Goal: Transaction & Acquisition: Download file/media

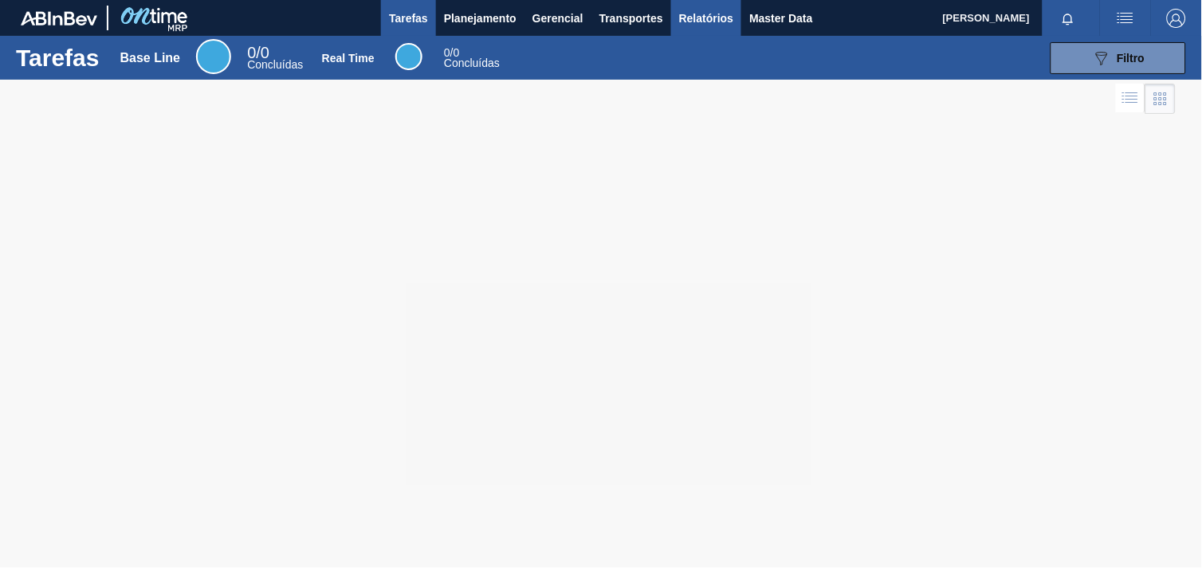
click at [690, 6] on button "Relatórios" at bounding box center [706, 18] width 70 height 36
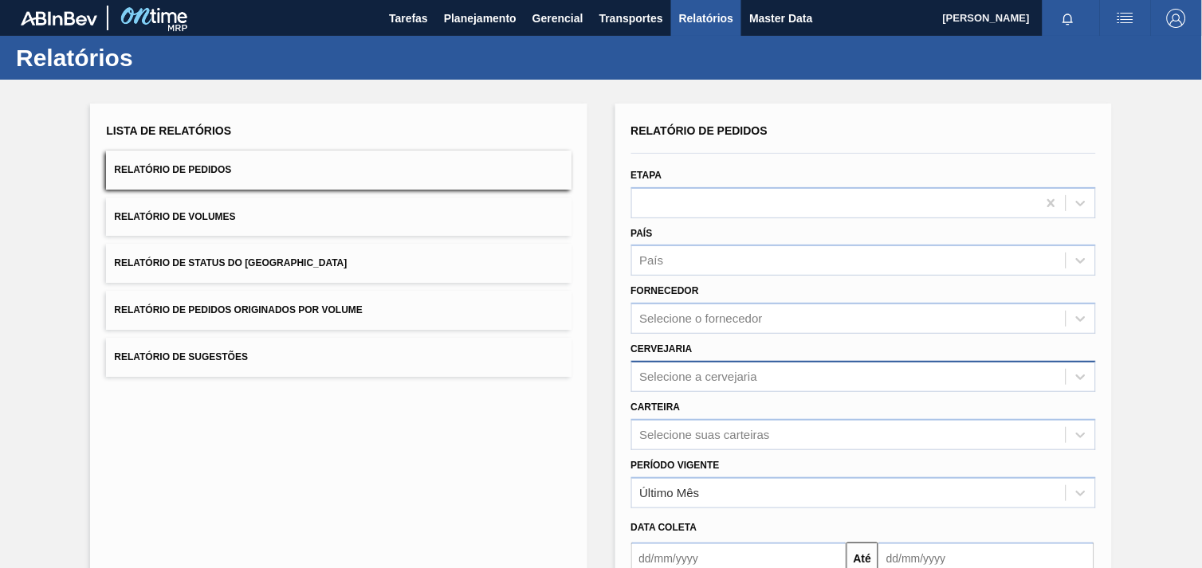
click at [723, 371] on div "Selecione a cervejaria" at bounding box center [699, 377] width 118 height 14
type input "16"
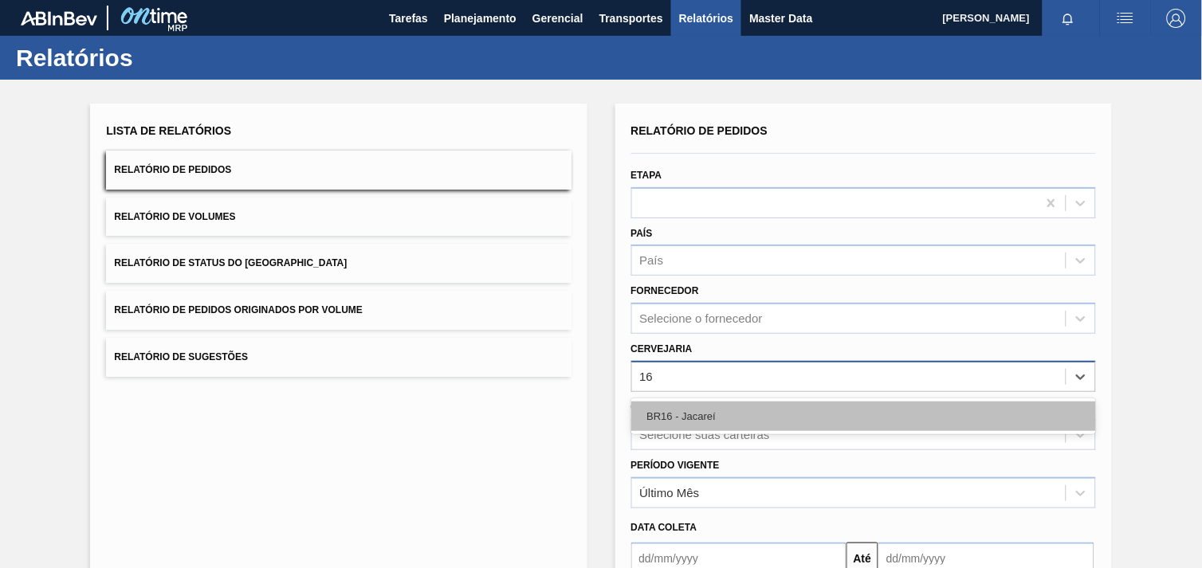
click at [676, 419] on div "BR16 - Jacareí" at bounding box center [863, 416] width 465 height 29
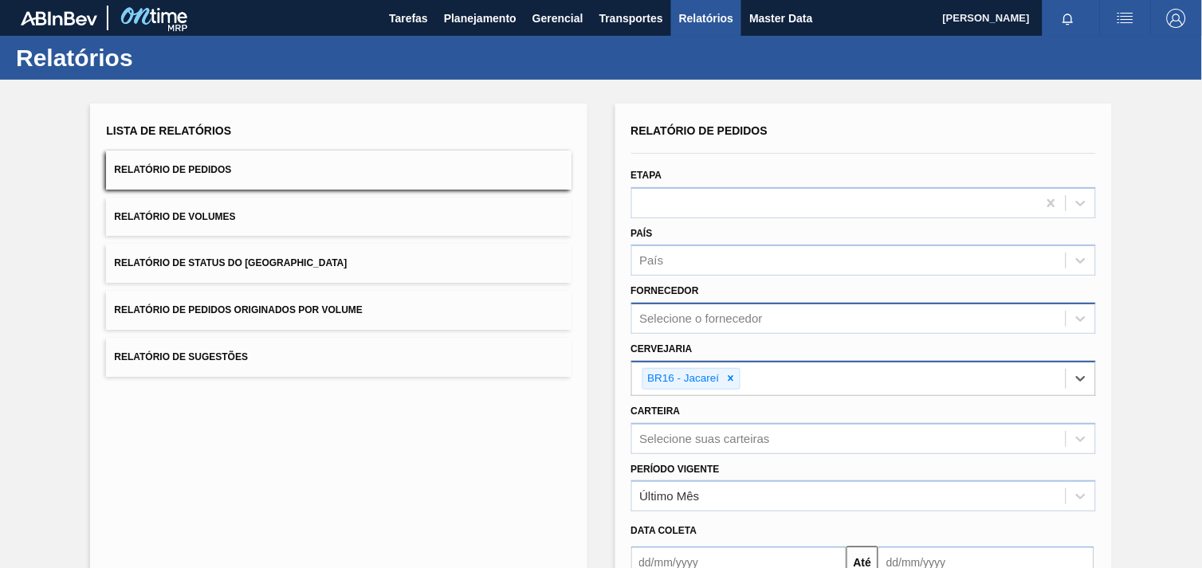
click at [723, 323] on div "Selecione o fornecedor" at bounding box center [701, 319] width 123 height 14
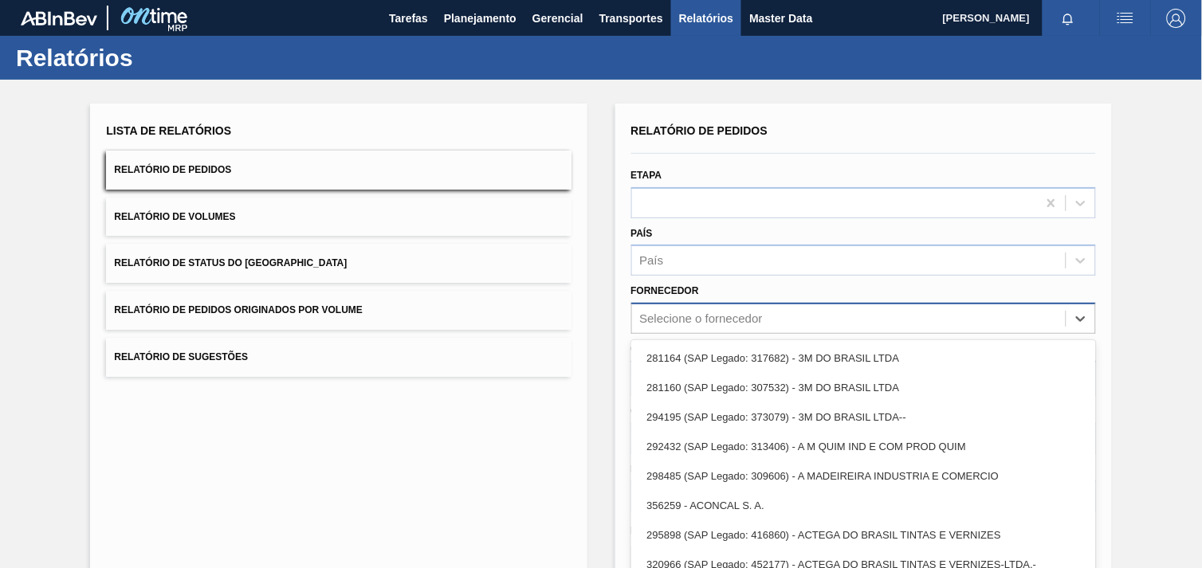
paste input "327858"
type input "327858"
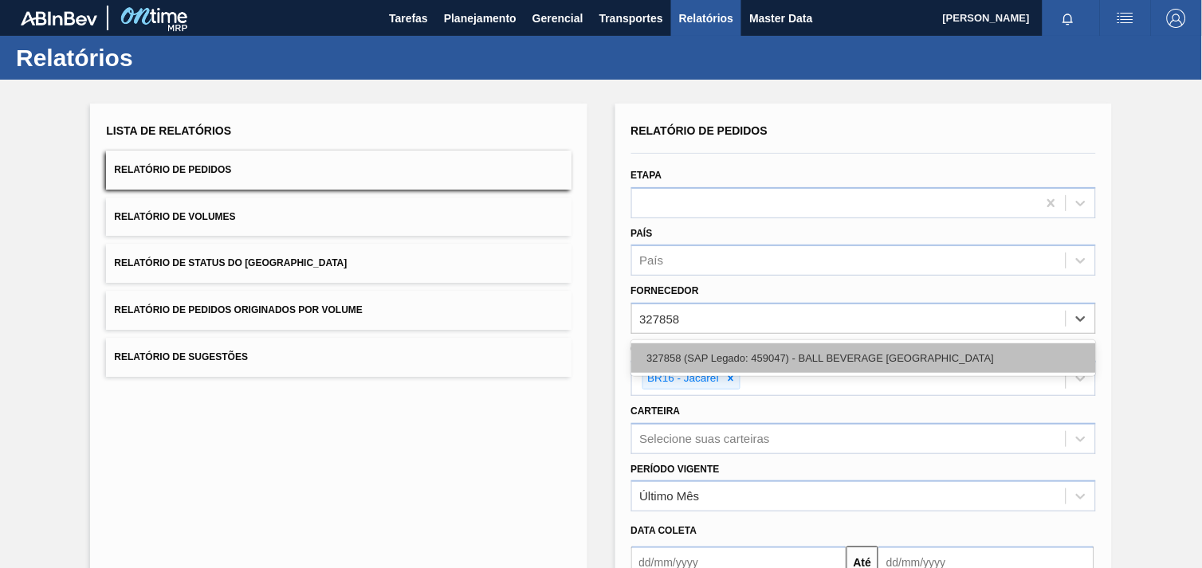
click at [737, 344] on div "327858 (SAP Legado: 459047) - BALL BEVERAGE [GEOGRAPHIC_DATA]" at bounding box center [863, 358] width 465 height 29
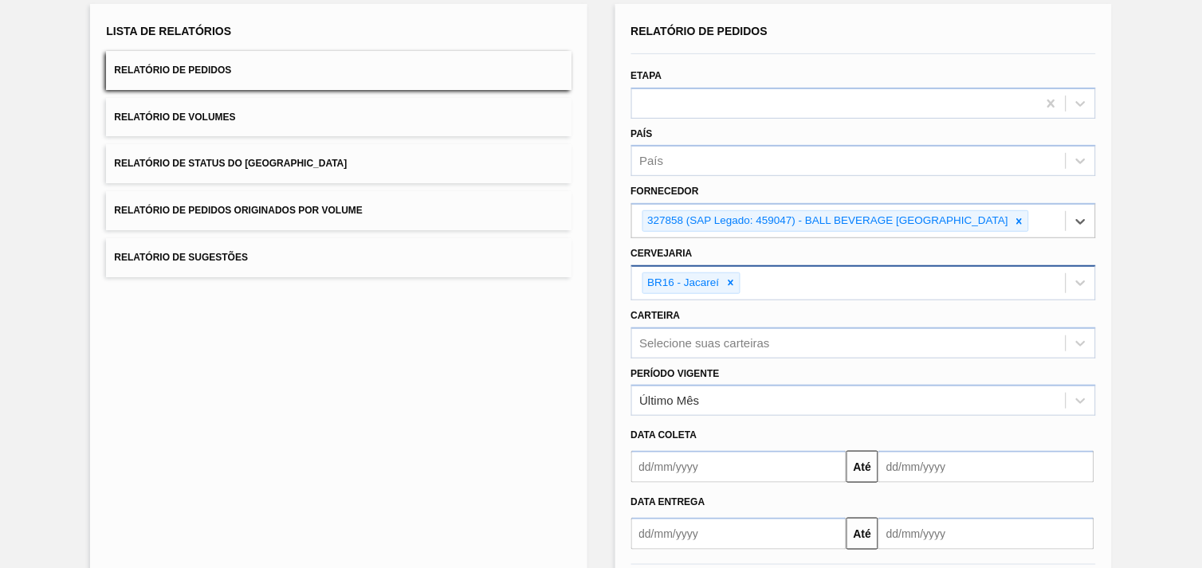
scroll to position [173, 0]
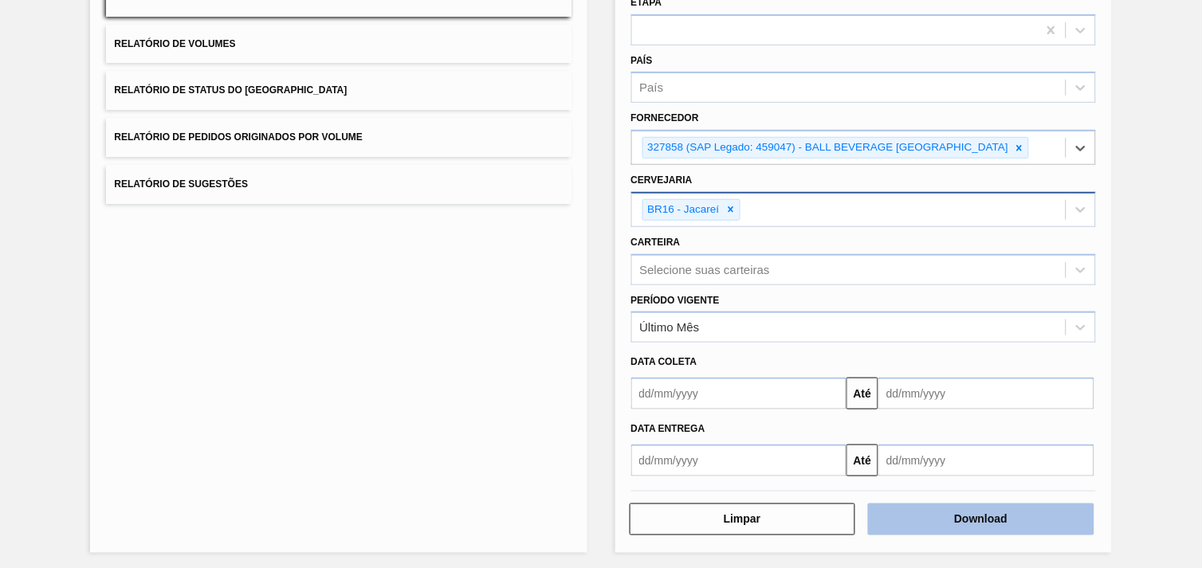
click at [962, 504] on button "Download" at bounding box center [981, 520] width 226 height 32
click at [1055, 504] on button "Download" at bounding box center [981, 520] width 226 height 32
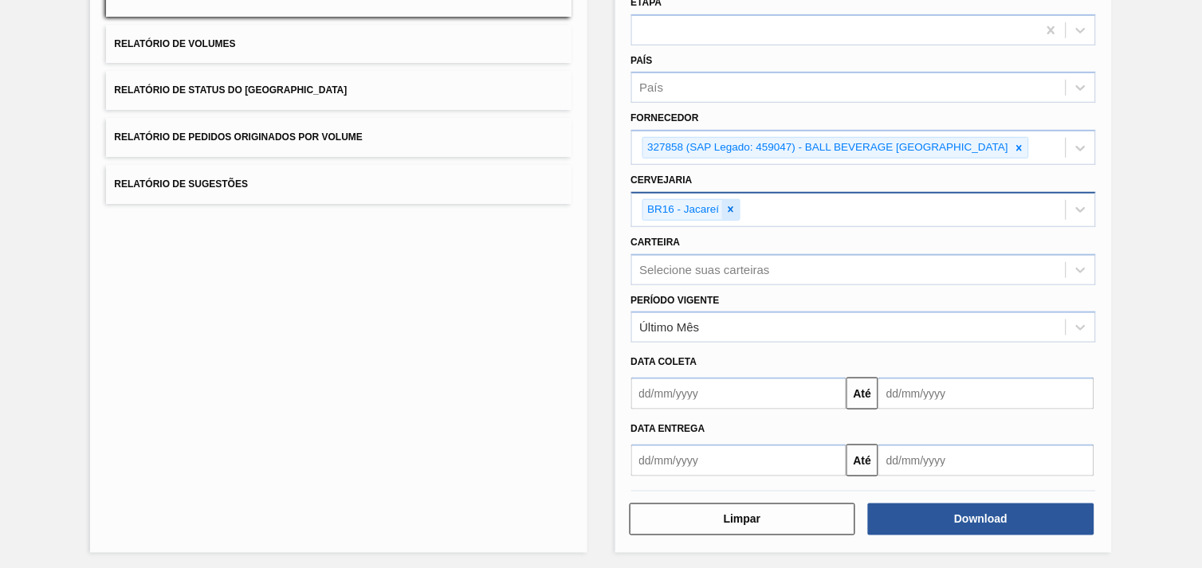
click at [734, 208] on icon at bounding box center [730, 209] width 11 height 11
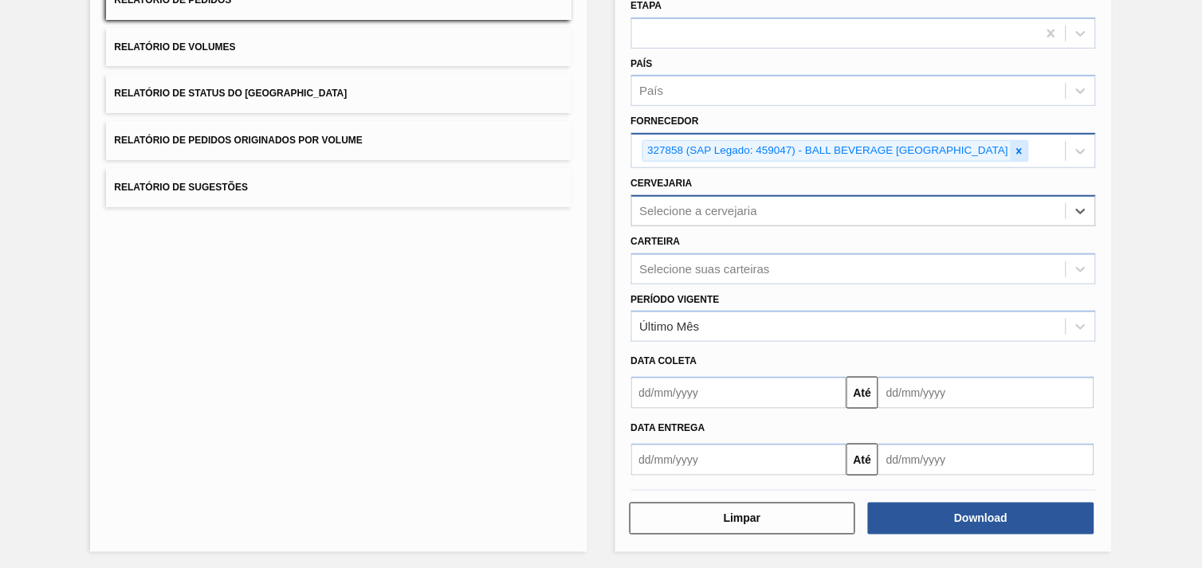
click at [1023, 150] on icon at bounding box center [1020, 151] width 6 height 6
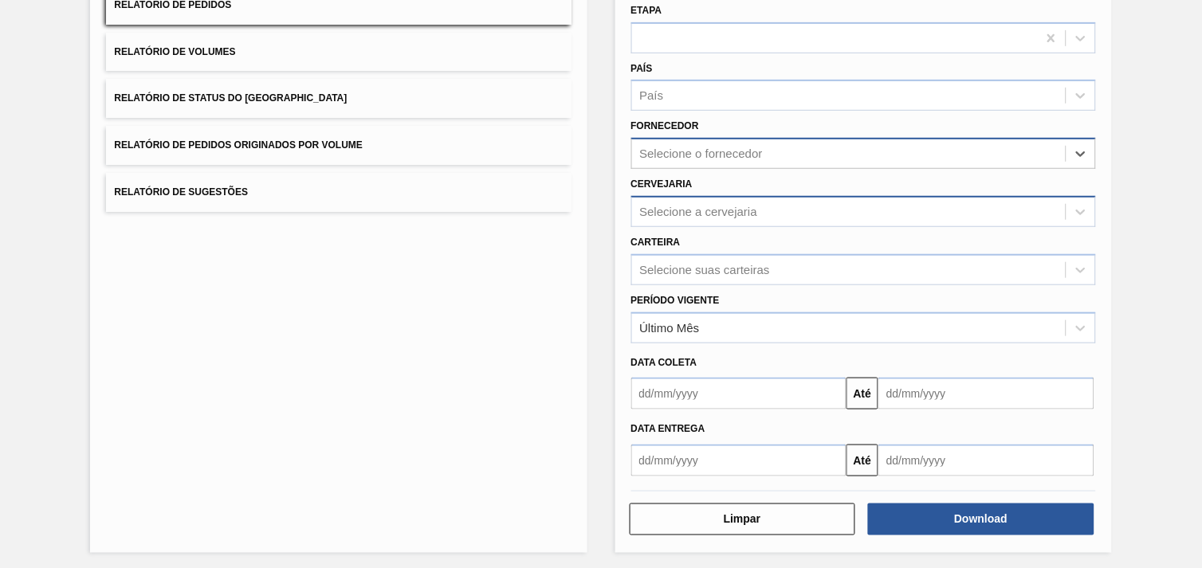
click at [997, 150] on div "Selecione o fornecedor" at bounding box center [849, 154] width 434 height 23
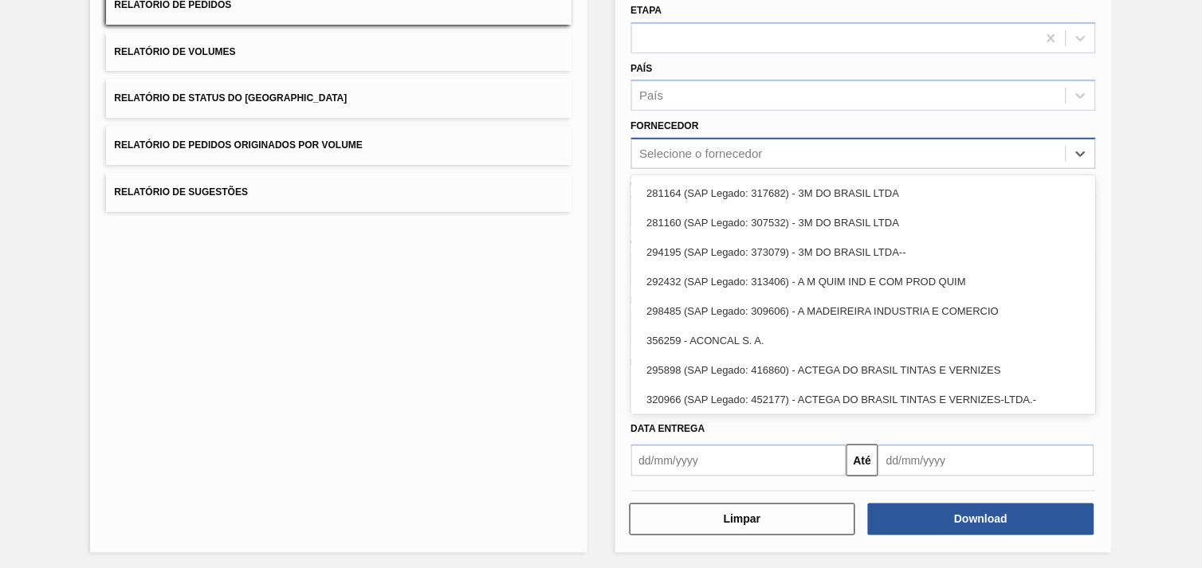
paste input "320622"
type input "320622"
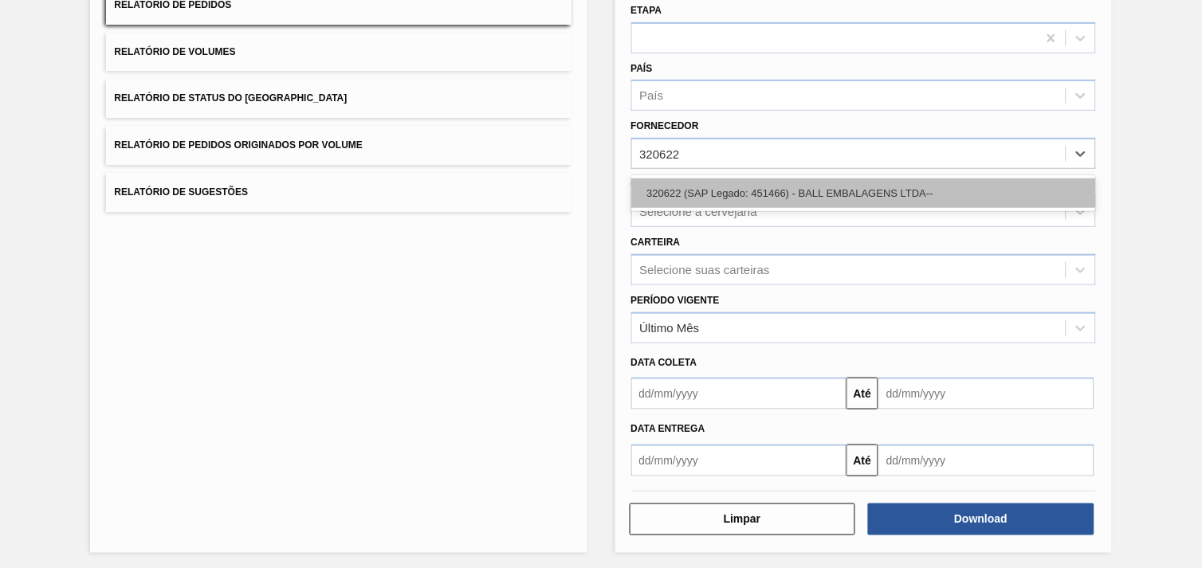
click at [837, 182] on div "320622 (SAP Legado: 451466) - BALL EMBALAGENS LTDA--" at bounding box center [863, 193] width 465 height 29
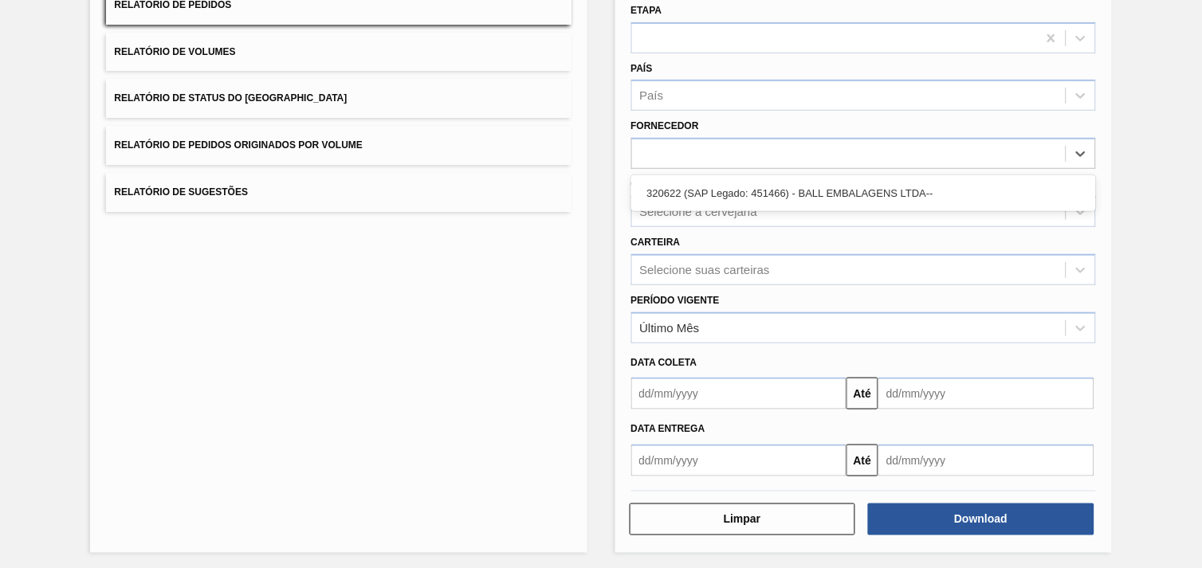
scroll to position [170, 0]
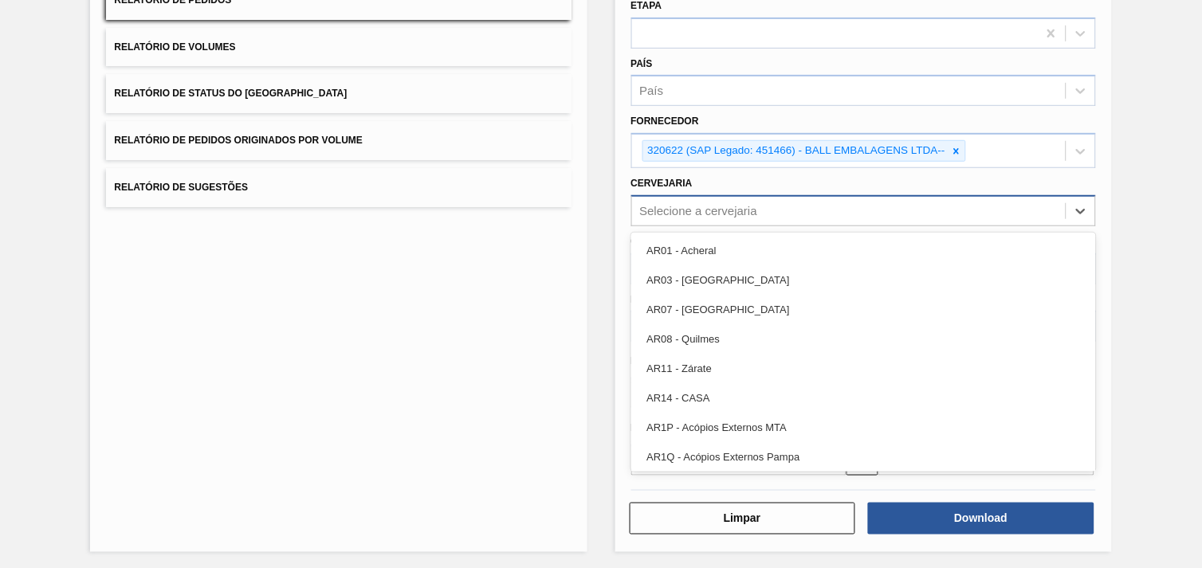
click at [810, 201] on div "Selecione a cervejaria" at bounding box center [849, 210] width 434 height 23
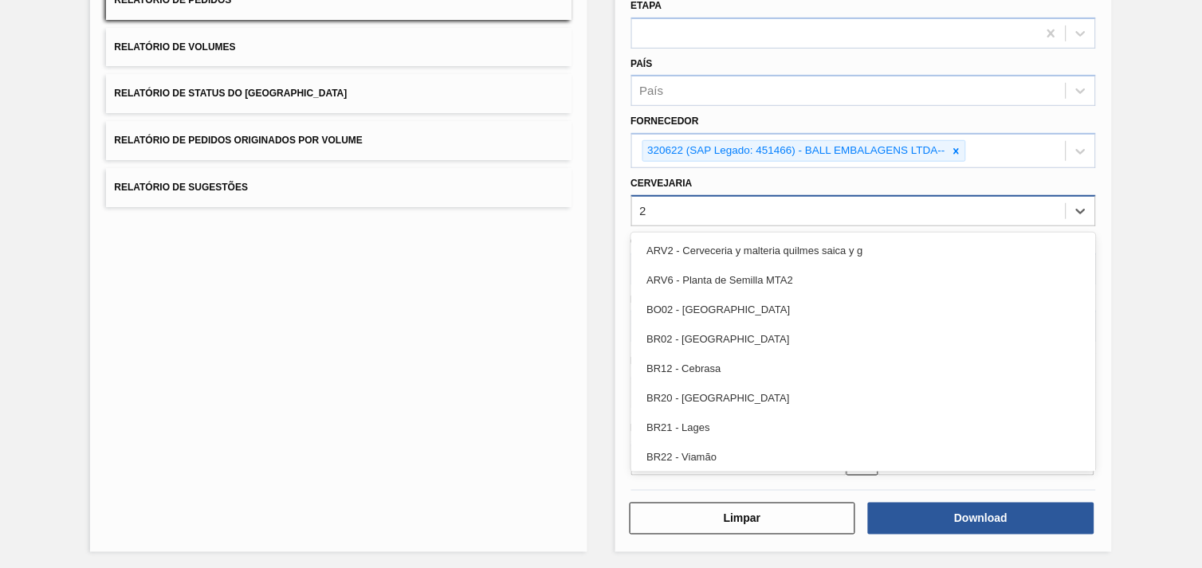
type input "28"
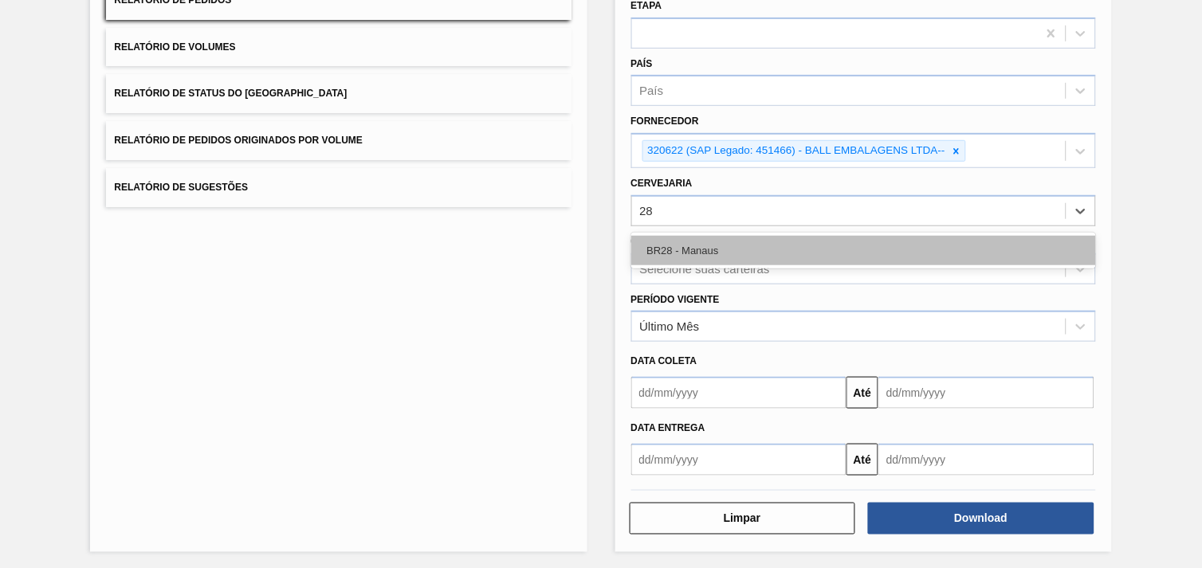
click at [819, 236] on div "BR28 - Manaus" at bounding box center [863, 250] width 465 height 29
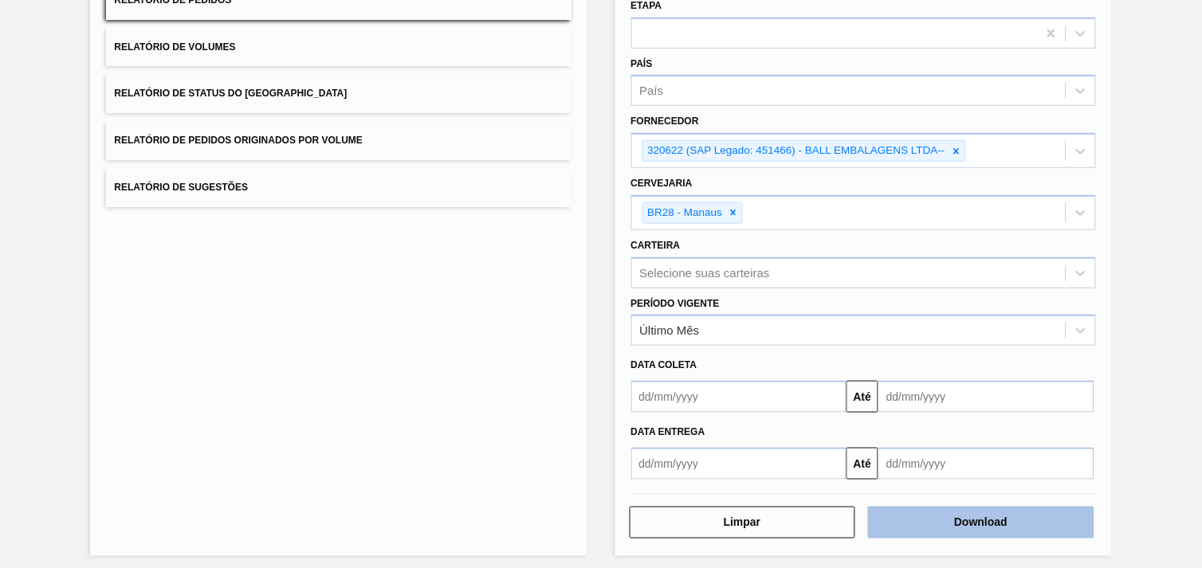
click at [999, 525] on button "Download" at bounding box center [981, 523] width 226 height 32
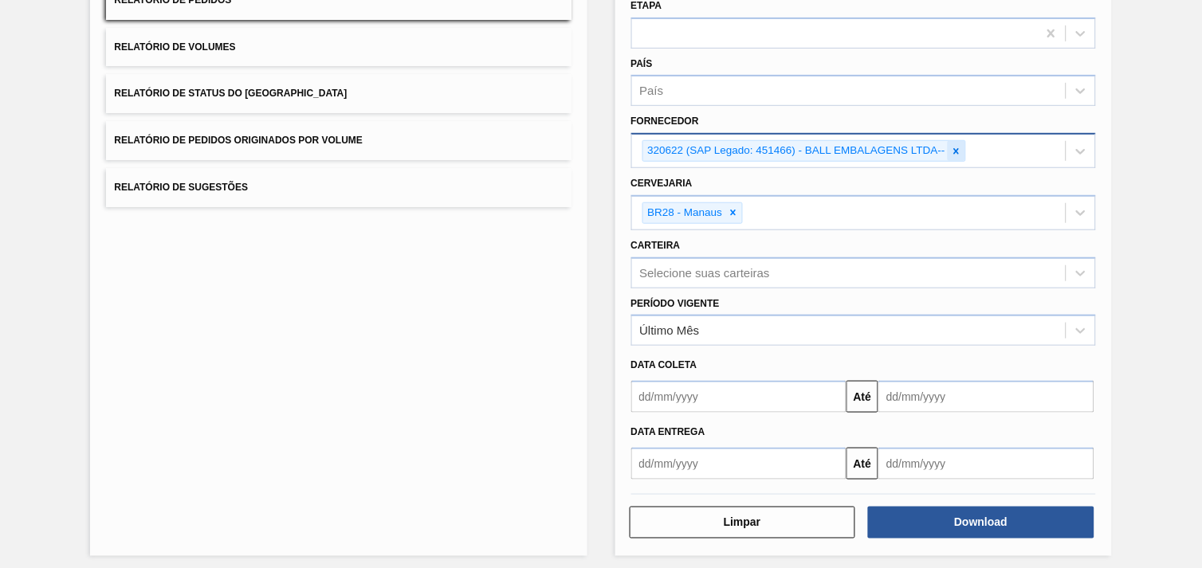
click at [953, 151] on icon at bounding box center [956, 151] width 11 height 11
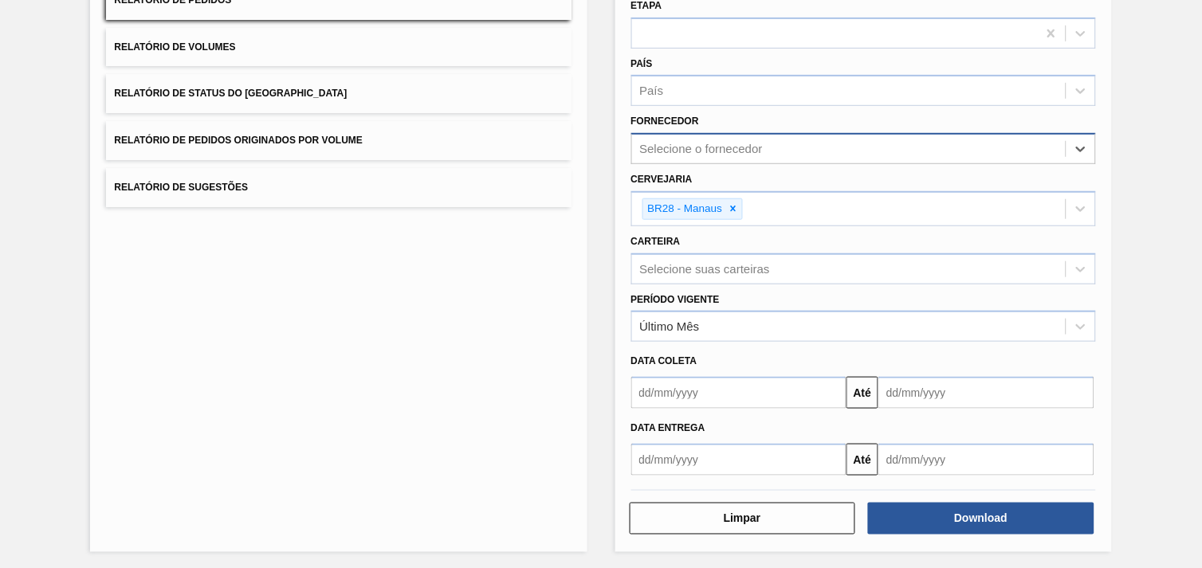
paste input "320622"
type input "320622"
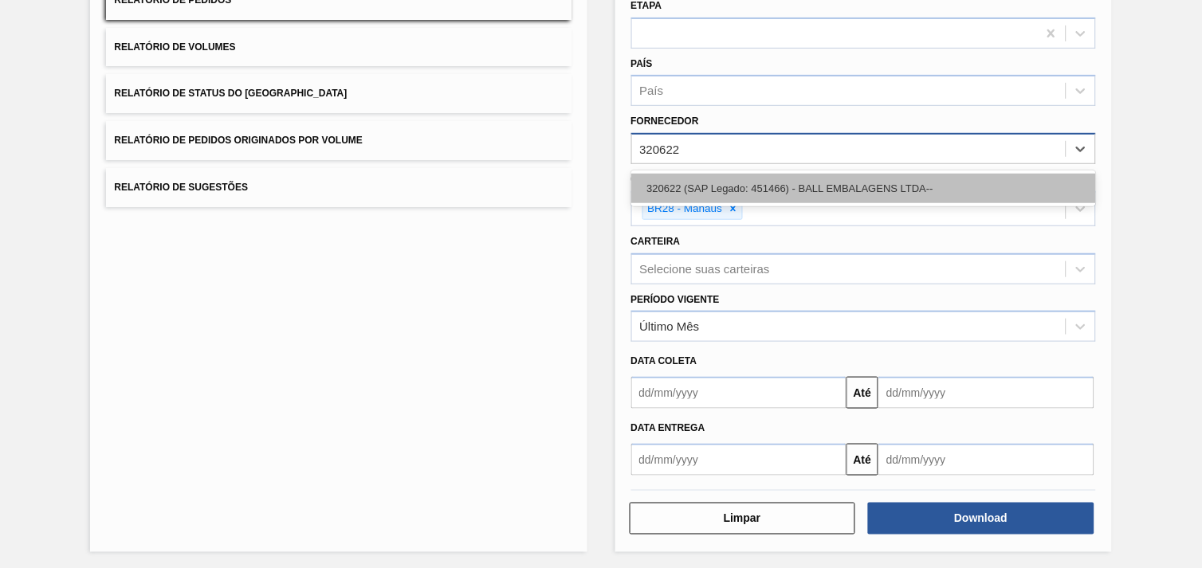
click at [902, 190] on div "320622 (SAP Legado: 451466) - BALL EMBALAGENS LTDA--" at bounding box center [863, 188] width 465 height 29
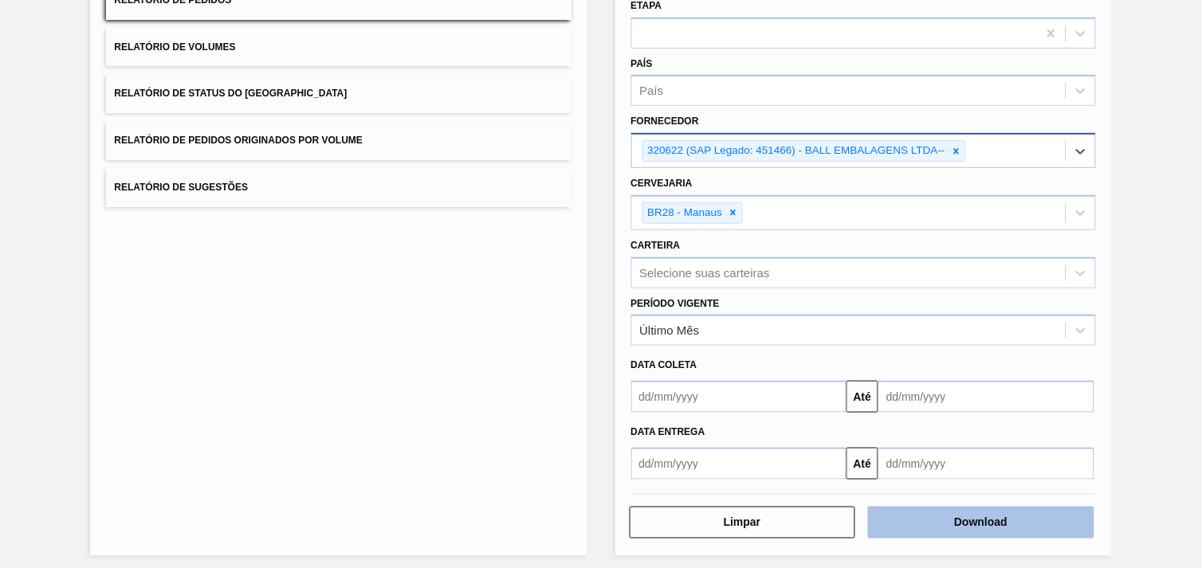
click at [969, 513] on button "Download" at bounding box center [981, 523] width 226 height 32
